Goal: Information Seeking & Learning: Learn about a topic

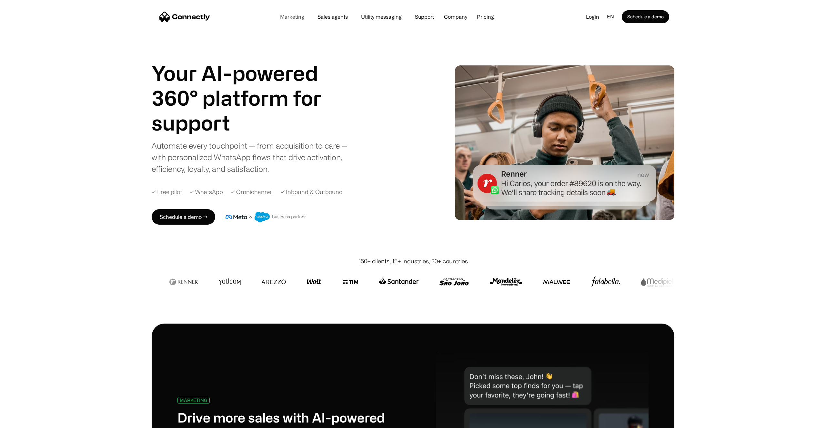
click at [289, 18] on link "Marketing" at bounding box center [292, 16] width 35 height 5
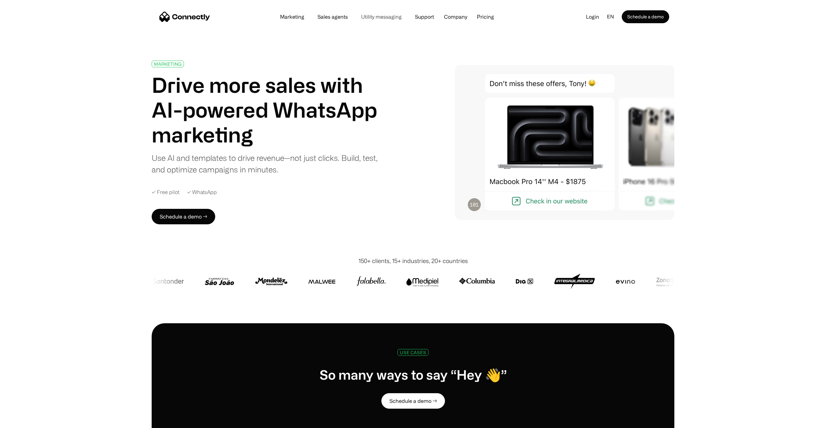
click at [368, 17] on link "Utility messaging" at bounding box center [381, 16] width 51 height 5
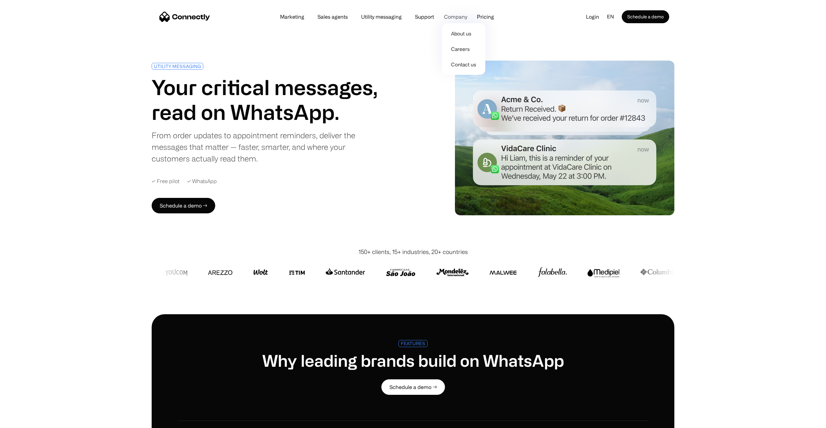
click at [455, 17] on div "Company" at bounding box center [455, 16] width 23 height 9
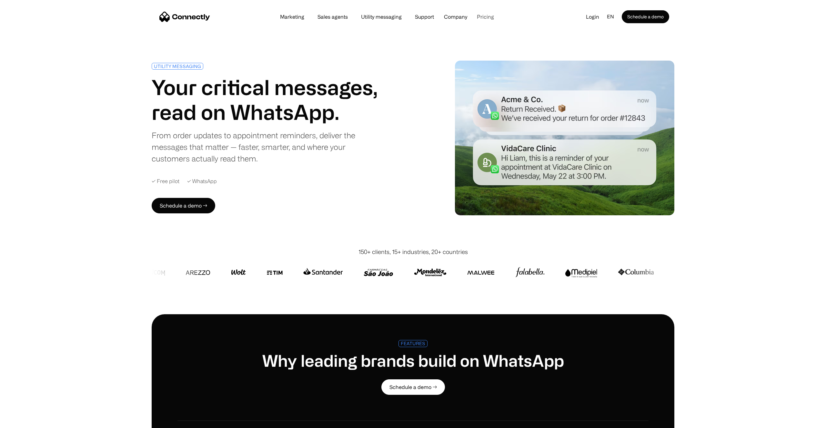
click at [486, 17] on link "Pricing" at bounding box center [485, 16] width 27 height 5
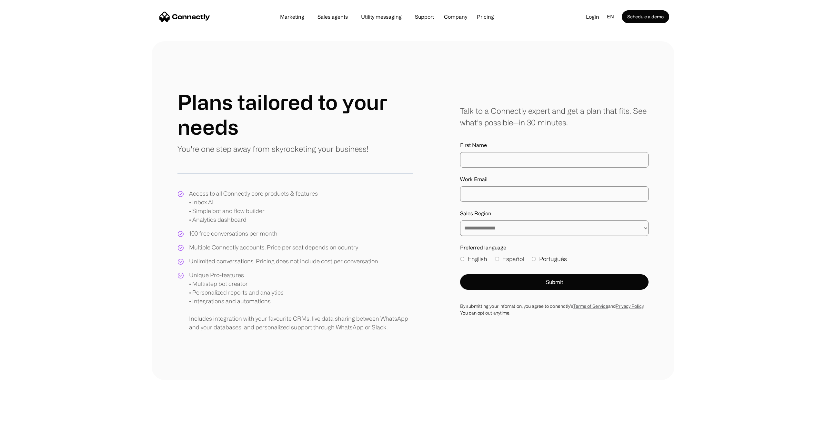
click at [193, 18] on img "home" at bounding box center [184, 17] width 51 height 10
